Goal: Task Accomplishment & Management: Complete application form

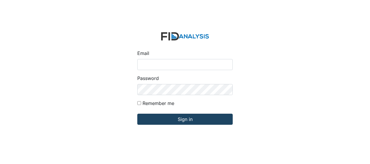
type input "[EMAIL_ADDRESS][DOMAIN_NAME]"
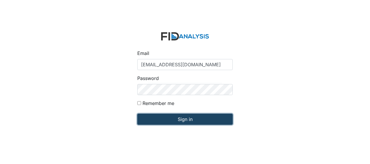
click at [162, 121] on input "Sign in" at bounding box center [184, 119] width 95 height 11
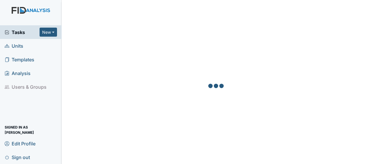
click at [22, 48] on span "Units" at bounding box center [14, 45] width 19 height 9
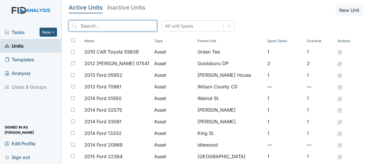
click at [100, 28] on input "search" at bounding box center [113, 25] width 88 height 11
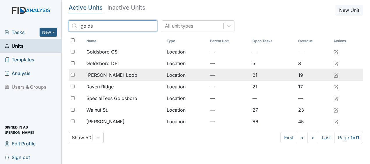
type input "golds"
click at [104, 76] on span "[PERSON_NAME] Loop" at bounding box center [111, 75] width 51 height 7
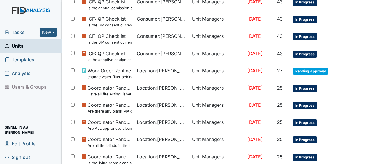
scroll to position [253, 0]
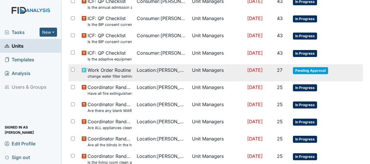
click at [115, 69] on span "Work Order Routine change water filter behind washer" at bounding box center [110, 73] width 45 height 13
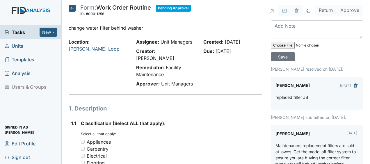
click at [73, 9] on icon at bounding box center [72, 8] width 7 height 7
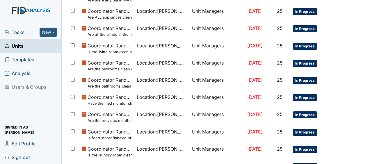
scroll to position [422, 0]
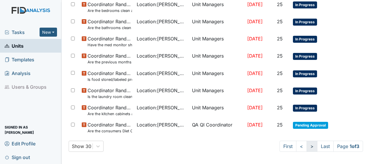
click at [307, 143] on link ">" at bounding box center [312, 146] width 11 height 11
click at [306, 143] on link ">" at bounding box center [311, 146] width 11 height 11
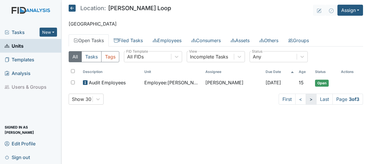
scroll to position [0, 0]
click at [297, 96] on link "<" at bounding box center [300, 99] width 11 height 11
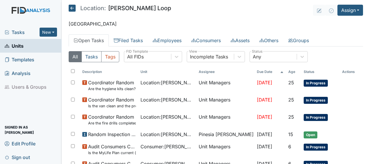
click at [72, 7] on icon at bounding box center [72, 8] width 7 height 7
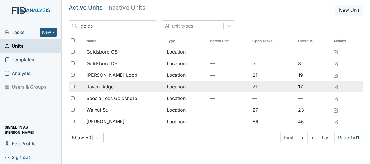
click at [114, 87] on div "Raven Ridge" at bounding box center [123, 86] width 75 height 7
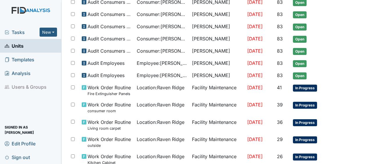
scroll to position [163, 0]
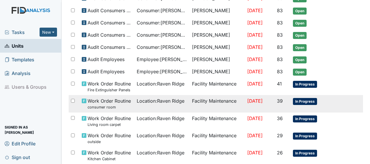
click at [267, 101] on td "Sep 13, 2025" at bounding box center [260, 103] width 30 height 17
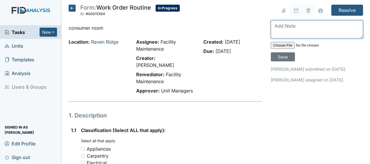
click at [276, 32] on textarea at bounding box center [317, 29] width 92 height 18
type textarea "[PERSON_NAME] ordered curtain JB"
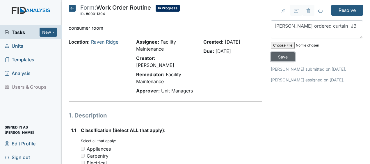
click at [282, 56] on input "Save" at bounding box center [283, 56] width 24 height 9
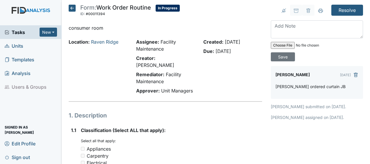
click at [71, 7] on icon at bounding box center [72, 8] width 7 height 7
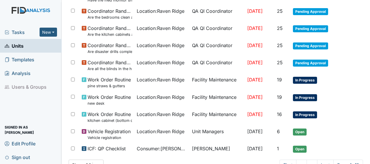
scroll to position [374, 0]
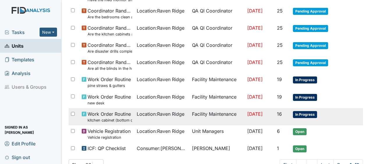
click at [229, 114] on td "Facility Maintenance" at bounding box center [217, 116] width 55 height 17
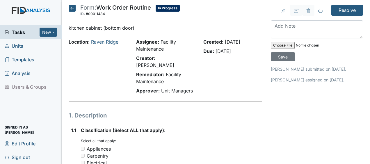
click at [73, 7] on icon at bounding box center [72, 8] width 7 height 7
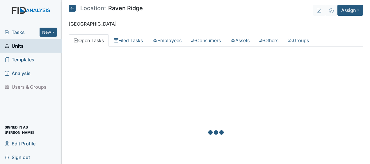
click at [184, 79] on div at bounding box center [216, 133] width 294 height 164
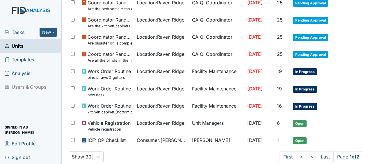
scroll to position [391, 0]
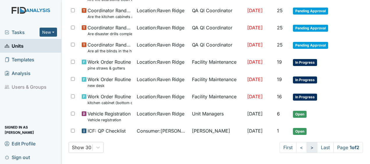
click at [310, 147] on link ">" at bounding box center [312, 147] width 11 height 11
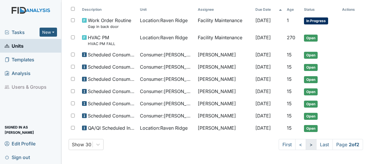
scroll to position [61, 0]
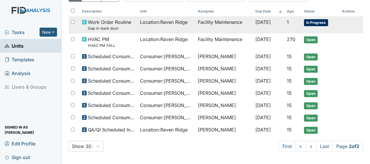
click at [268, 22] on span "Oct 21, 2025" at bounding box center [262, 22] width 15 height 6
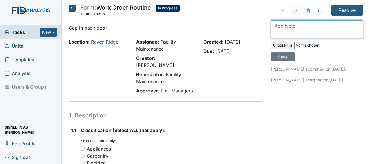
click at [272, 26] on textarea at bounding box center [317, 29] width 92 height 18
type textarea "repaired JB"
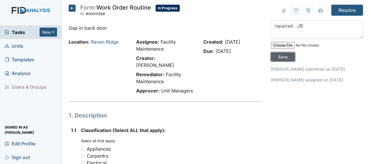
click at [278, 58] on input "Save" at bounding box center [283, 56] width 24 height 9
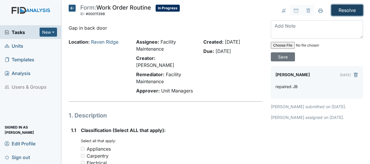
click at [340, 10] on input "Resolve" at bounding box center [347, 10] width 32 height 11
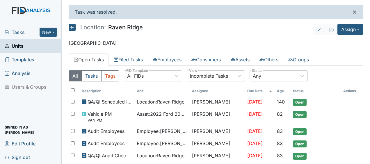
click at [313, 93] on th "Status" at bounding box center [316, 91] width 50 height 10
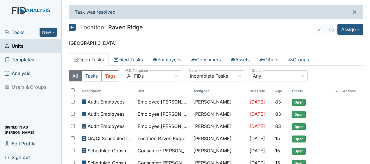
click at [70, 28] on icon at bounding box center [72, 27] width 7 height 7
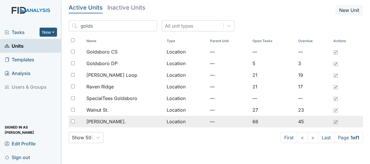
click at [105, 123] on span "[PERSON_NAME]." at bounding box center [106, 121] width 40 height 7
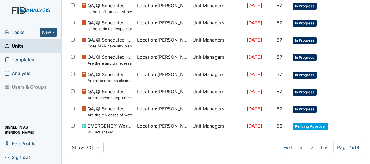
scroll to position [448, 0]
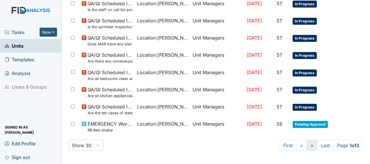
click at [307, 144] on link ">" at bounding box center [312, 145] width 11 height 11
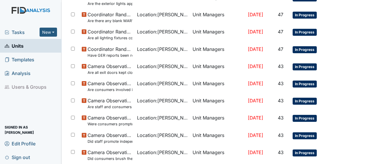
scroll to position [453, 0]
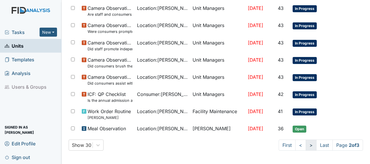
click at [306, 146] on link ">" at bounding box center [311, 145] width 11 height 11
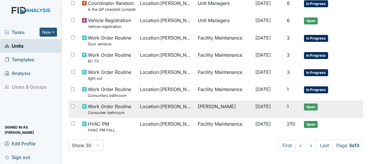
click at [218, 105] on td "Tischa Sharp" at bounding box center [225, 109] width 58 height 17
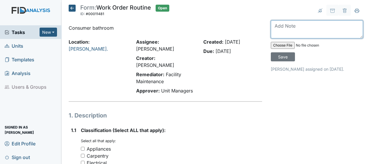
click at [275, 27] on textarea at bounding box center [317, 29] width 92 height 18
type textarea "unclogged toilet JB"
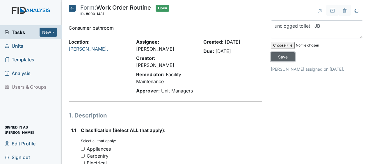
click at [282, 57] on input "Save" at bounding box center [283, 56] width 24 height 9
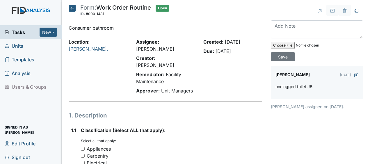
click at [73, 8] on icon at bounding box center [72, 8] width 7 height 7
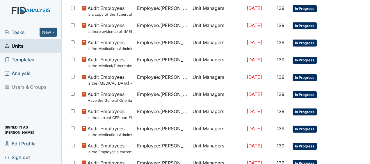
scroll to position [448, 0]
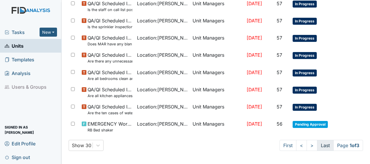
click at [317, 145] on link "Last" at bounding box center [325, 145] width 17 height 11
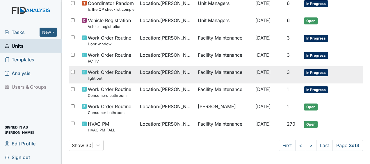
click at [236, 72] on td "Facility Maintenance" at bounding box center [225, 74] width 58 height 17
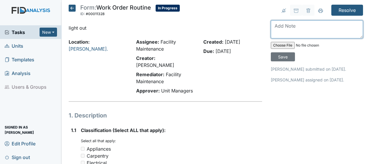
click at [272, 24] on textarea at bounding box center [317, 29] width 92 height 18
type textarea "replaced bulbs JB"
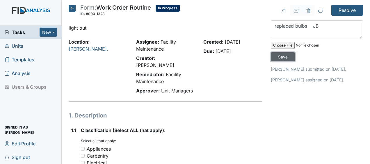
click at [285, 56] on input "Save" at bounding box center [283, 56] width 24 height 9
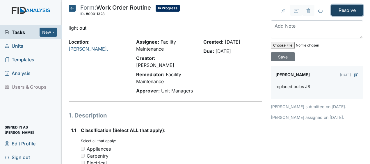
click at [338, 8] on input "Resolve" at bounding box center [347, 10] width 32 height 11
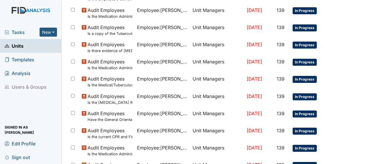
scroll to position [467, 0]
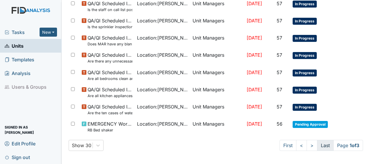
click at [318, 145] on link "Last" at bounding box center [325, 145] width 17 height 11
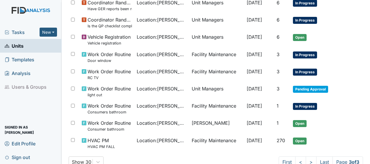
scroll to position [403, 0]
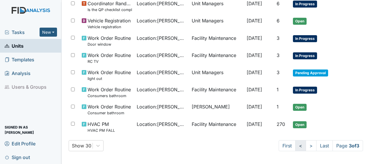
click at [296, 143] on link "<" at bounding box center [300, 145] width 11 height 11
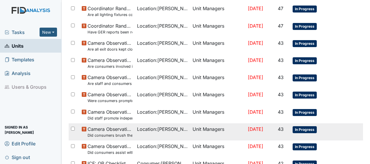
scroll to position [409, 0]
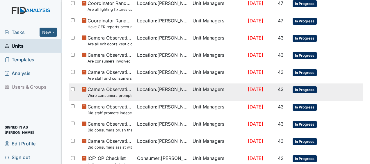
click at [323, 95] on td "In Progress" at bounding box center [315, 92] width 51 height 17
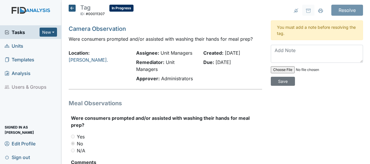
click at [72, 9] on icon at bounding box center [72, 8] width 7 height 7
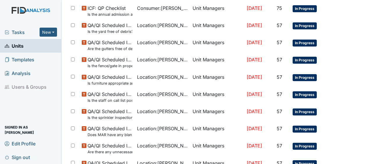
scroll to position [448, 0]
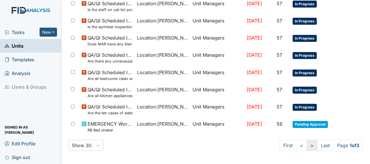
click at [308, 145] on link ">" at bounding box center [312, 145] width 11 height 11
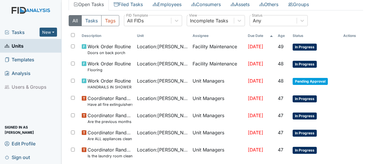
scroll to position [0, 0]
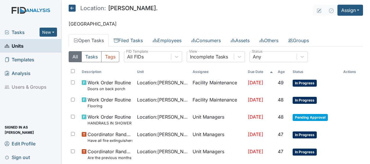
click at [73, 8] on icon at bounding box center [72, 8] width 7 height 7
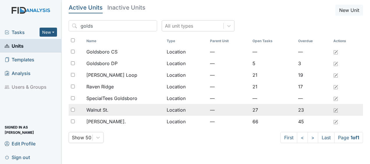
click at [112, 111] on div "Walnut St." at bounding box center [123, 109] width 75 height 7
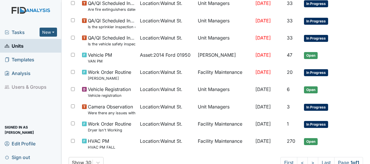
scroll to position [402, 0]
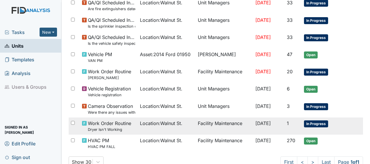
click at [171, 126] on td "Location : [GEOGRAPHIC_DATA]." at bounding box center [167, 126] width 58 height 17
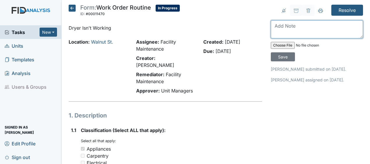
click at [275, 31] on textarea at bounding box center [317, 29] width 92 height 18
type textarea "new dryer will be delivered on 10/9/25"
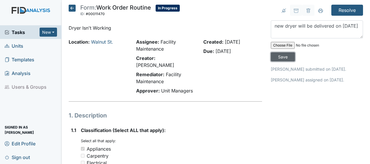
click at [281, 55] on input "Save" at bounding box center [283, 56] width 24 height 9
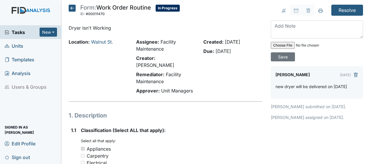
click at [74, 6] on icon at bounding box center [72, 8] width 7 height 7
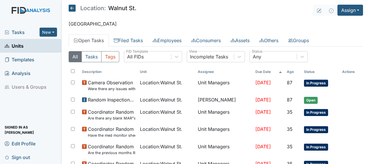
click at [71, 7] on icon at bounding box center [72, 8] width 7 height 7
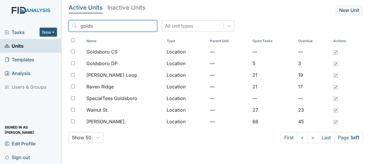
click at [140, 26] on input "golds" at bounding box center [113, 25] width 88 height 11
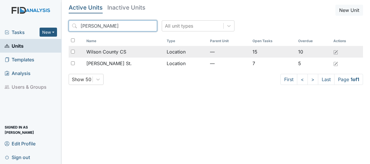
type input "wilson"
click at [123, 52] on span "Wilson County CS" at bounding box center [106, 51] width 40 height 7
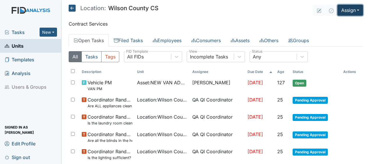
click at [343, 12] on button "Assign" at bounding box center [351, 10] width 26 height 11
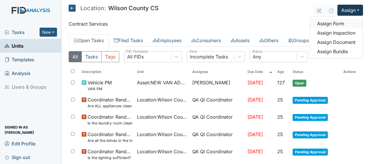
click at [324, 26] on link "Assign Form" at bounding box center [336, 23] width 52 height 9
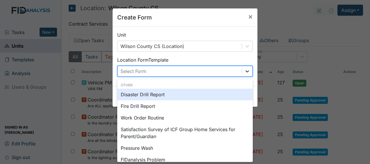
click at [246, 70] on icon at bounding box center [247, 71] width 6 height 6
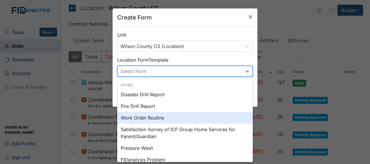
click at [151, 119] on div "Work Order Routine" at bounding box center [185, 118] width 136 height 12
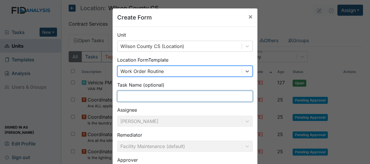
click at [125, 100] on input "text" at bounding box center [185, 96] width 136 height 11
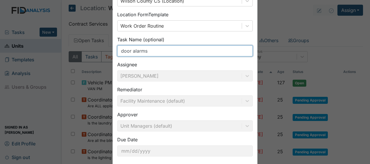
scroll to position [76, 0]
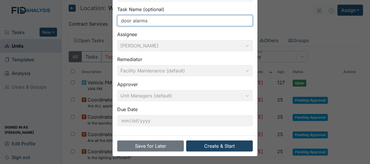
type input "door alarms"
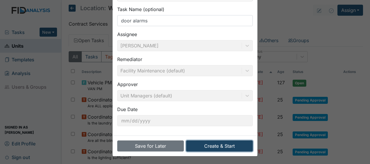
click at [206, 147] on button "Create & Start" at bounding box center [219, 146] width 67 height 11
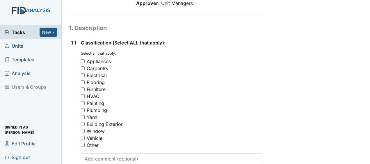
scroll to position [90, 0]
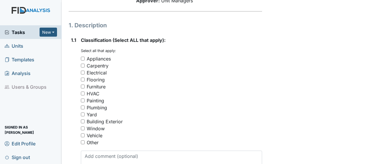
click at [83, 64] on input "Carpentry" at bounding box center [83, 66] width 4 height 4
checkbox input "true"
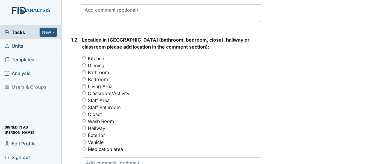
scroll to position [237, 0]
click at [83, 84] on input "Living Area" at bounding box center [84, 86] width 4 height 4
radio input "true"
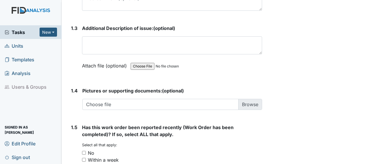
scroll to position [402, 0]
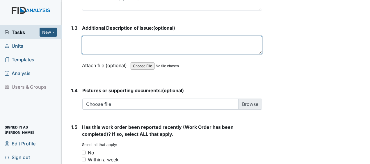
click at [87, 36] on textarea at bounding box center [172, 45] width 180 height 18
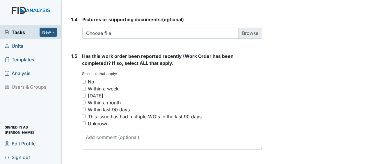
type textarea "door alarms"
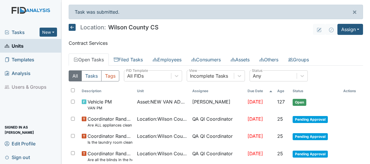
scroll to position [222, 0]
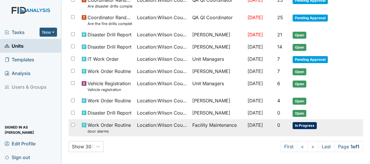
click at [194, 125] on td "Facility Maintenance" at bounding box center [217, 127] width 55 height 17
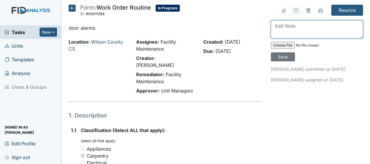
click at [275, 28] on textarea at bounding box center [317, 29] width 92 height 18
type textarea "added door alarms JB"
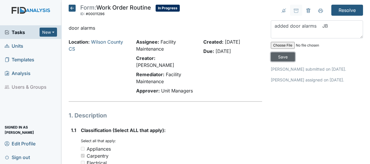
click at [282, 55] on input "Save" at bounding box center [283, 56] width 24 height 9
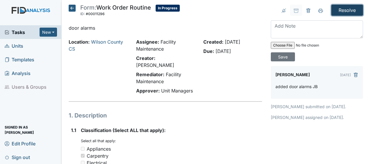
click at [345, 10] on input "Resolve" at bounding box center [347, 10] width 32 height 11
